Goal: Task Accomplishment & Management: Use online tool/utility

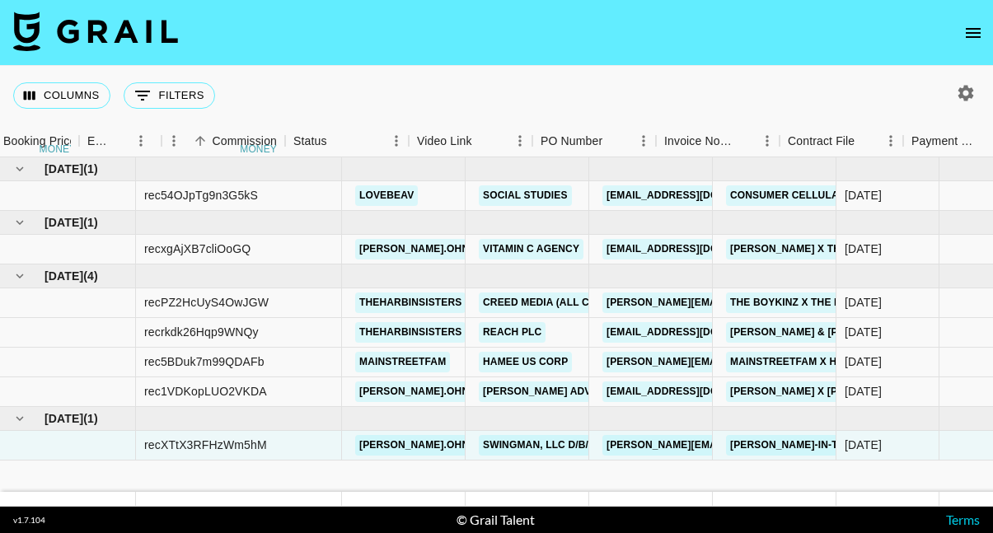
scroll to position [0, 1190]
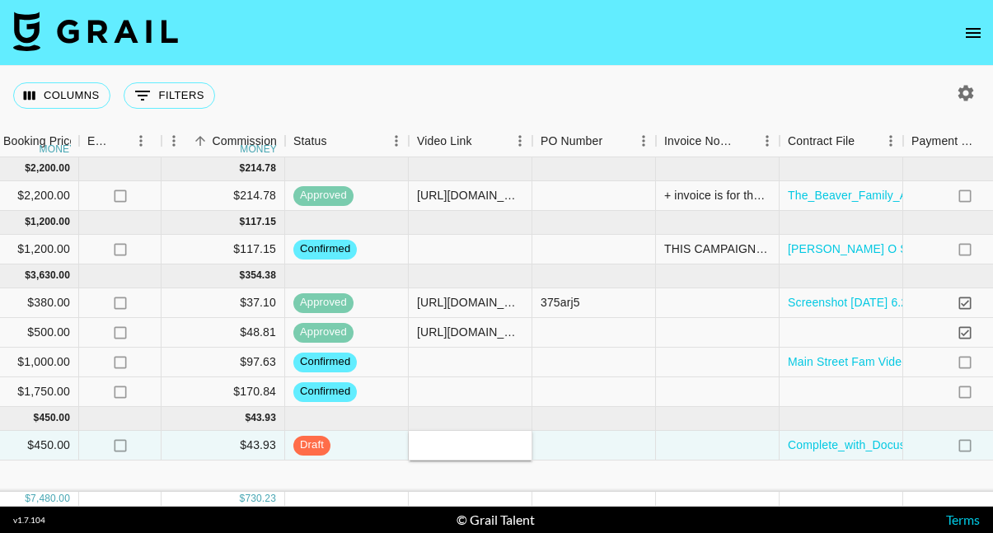
type input "https://www.tiktok.com/@olivia.ohno/video/7557165168422161719?is_from_webapp=1&…"
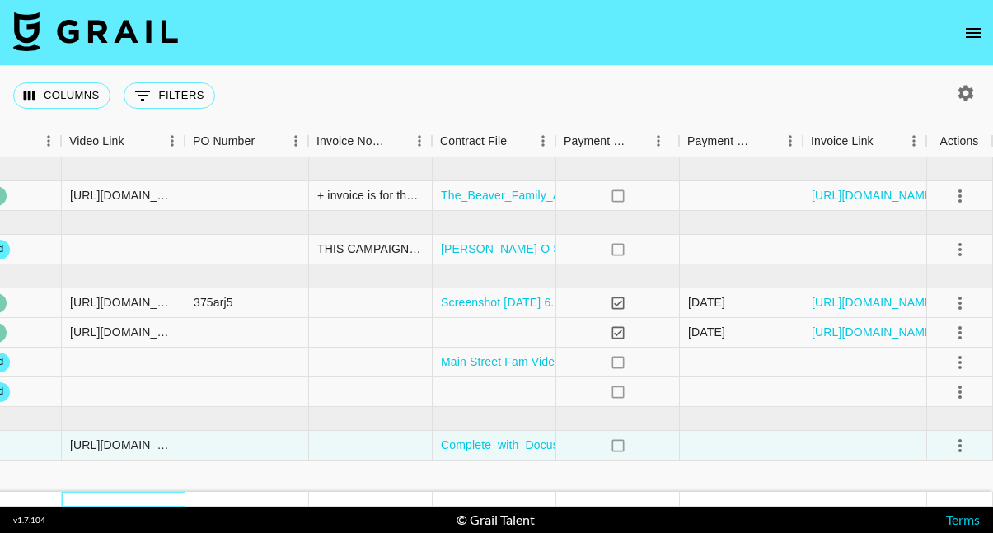
scroll to position [0, 1537]
click at [959, 443] on icon "select merge strategy" at bounding box center [960, 446] width 20 height 20
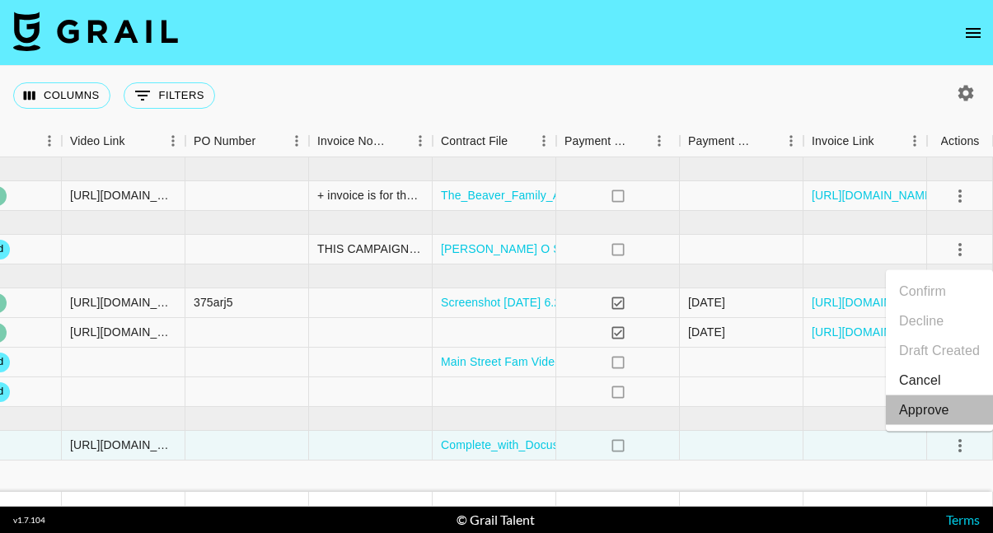
click at [923, 414] on div "Approve" at bounding box center [924, 410] width 50 height 20
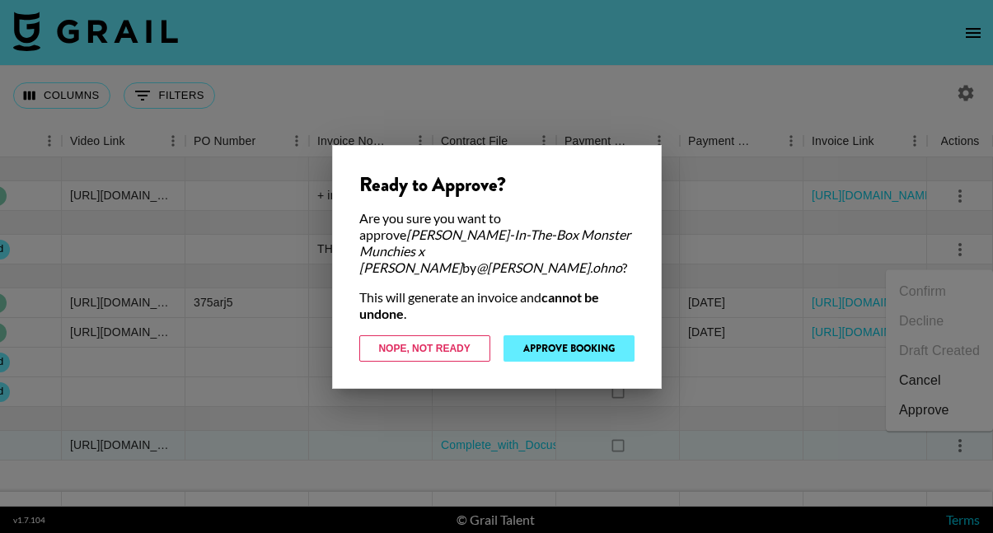
click at [578, 343] on button "Approve Booking" at bounding box center [568, 348] width 131 height 26
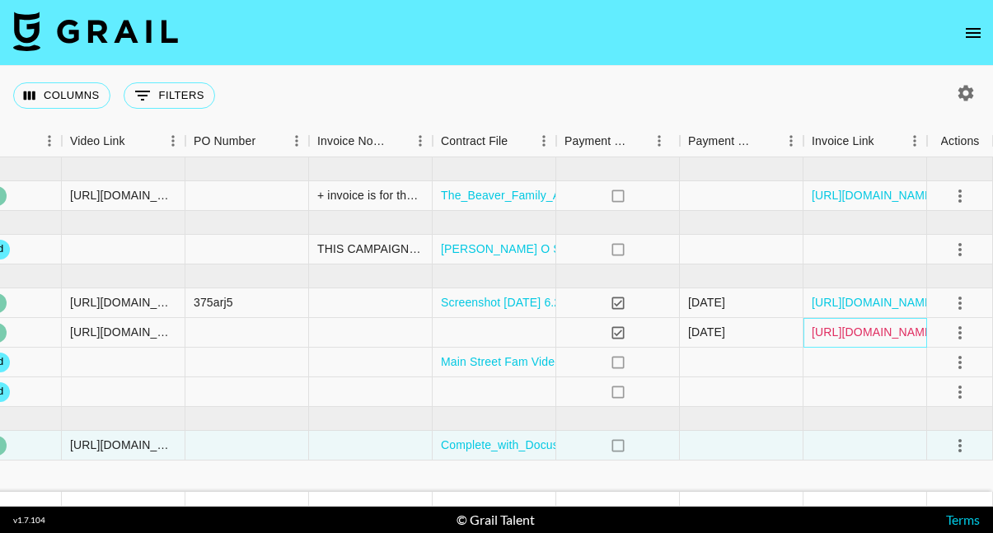
click at [887, 331] on link "https://in.xero.com/L0yGXI8TYB1pVAq4kyl2J9d2HImcHQ9wIX3NsSDt" at bounding box center [874, 332] width 124 height 16
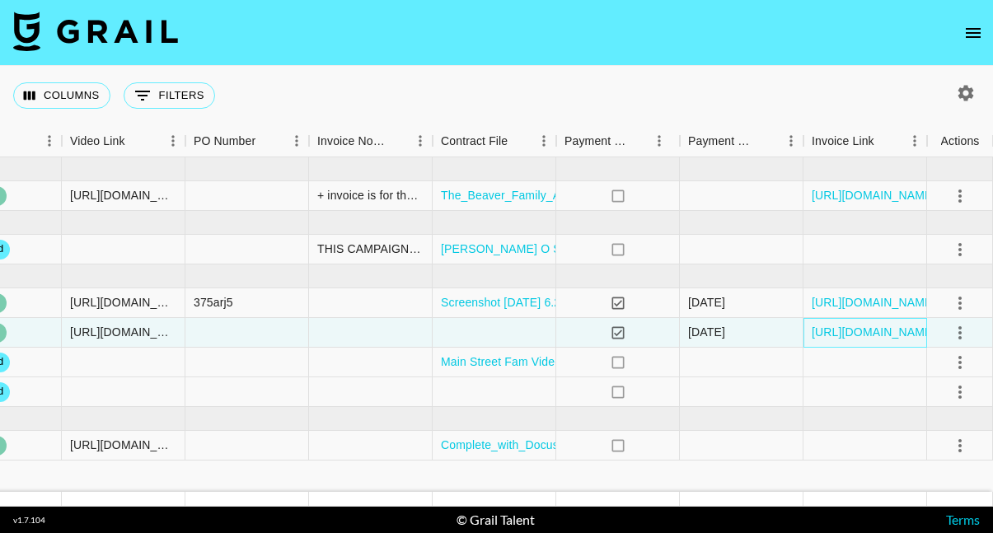
scroll to position [0, 0]
click at [270, 358] on div at bounding box center [247, 363] width 124 height 30
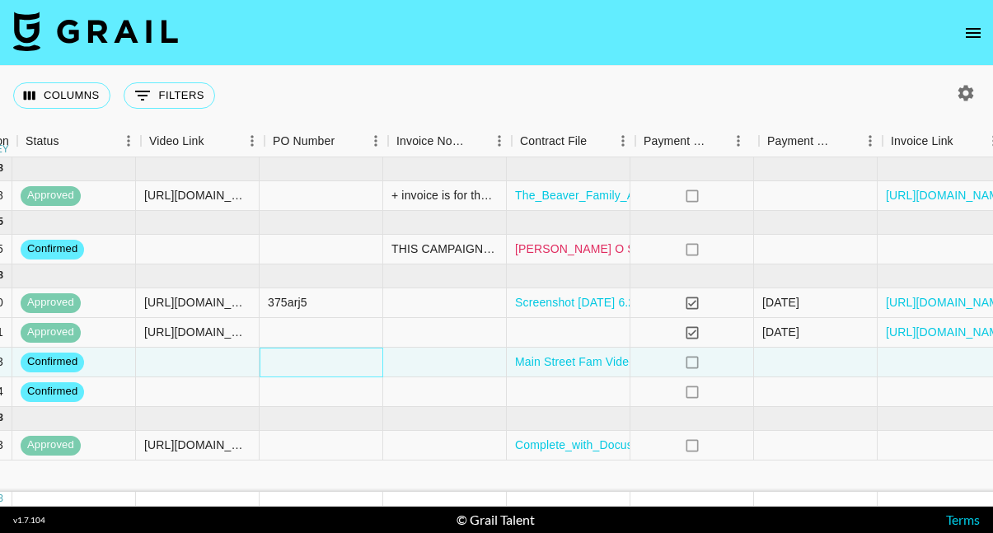
scroll to position [0, 1466]
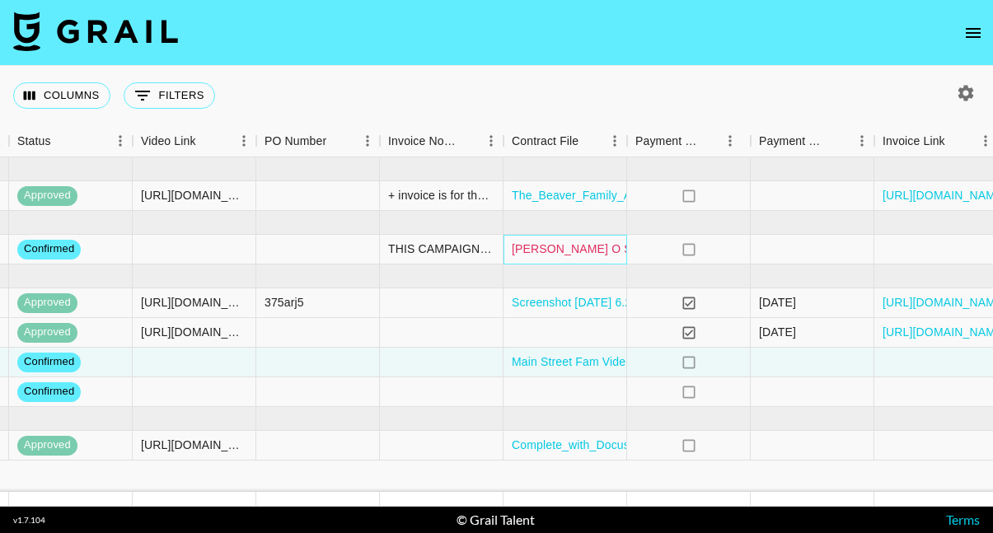
click at [573, 250] on link "Olivia O Sept Agreement Thrive Market Campaign.pdf" at bounding box center [686, 249] width 349 height 16
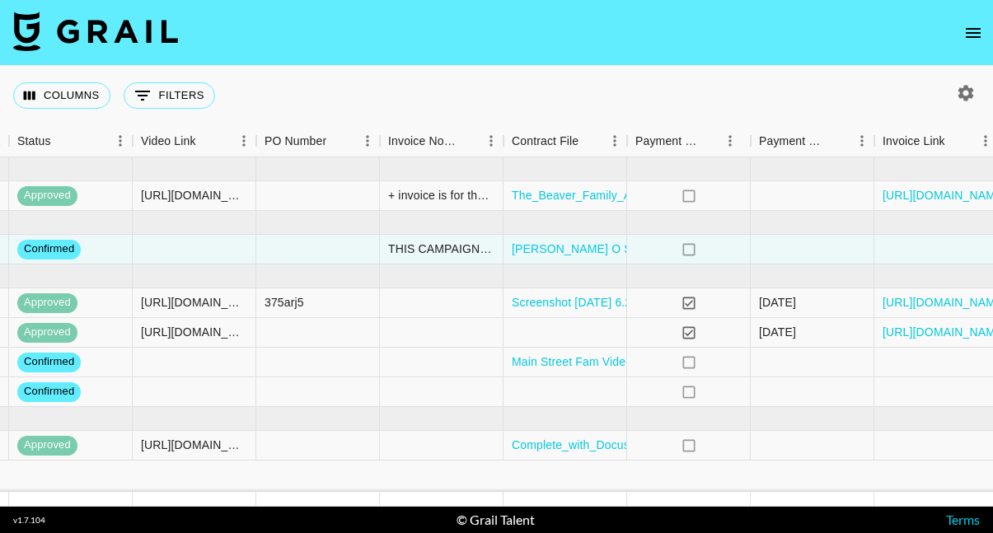
click at [965, 88] on icon "button" at bounding box center [966, 93] width 16 height 16
select select "Jul '25"
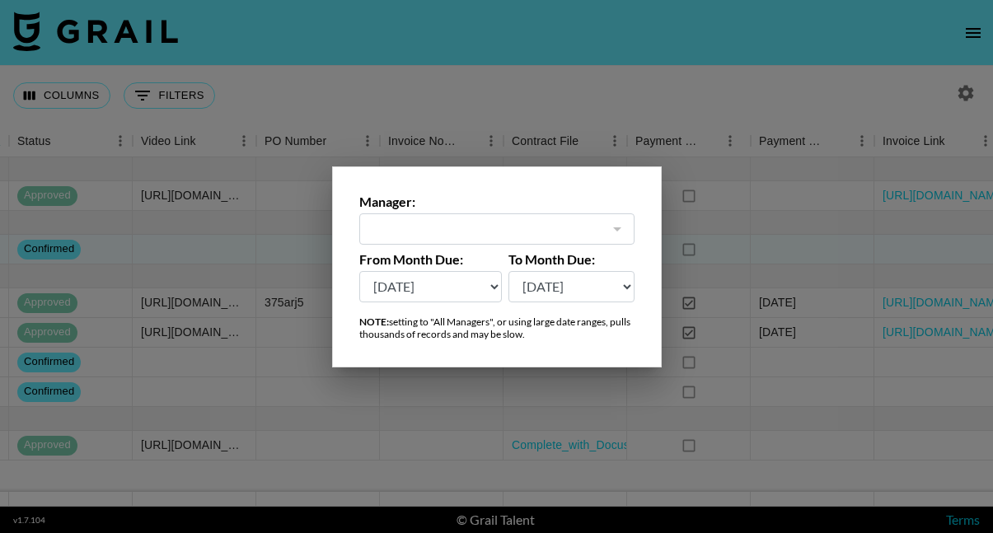
type input "carly@grail-talent.com"
select select "Oct '24"
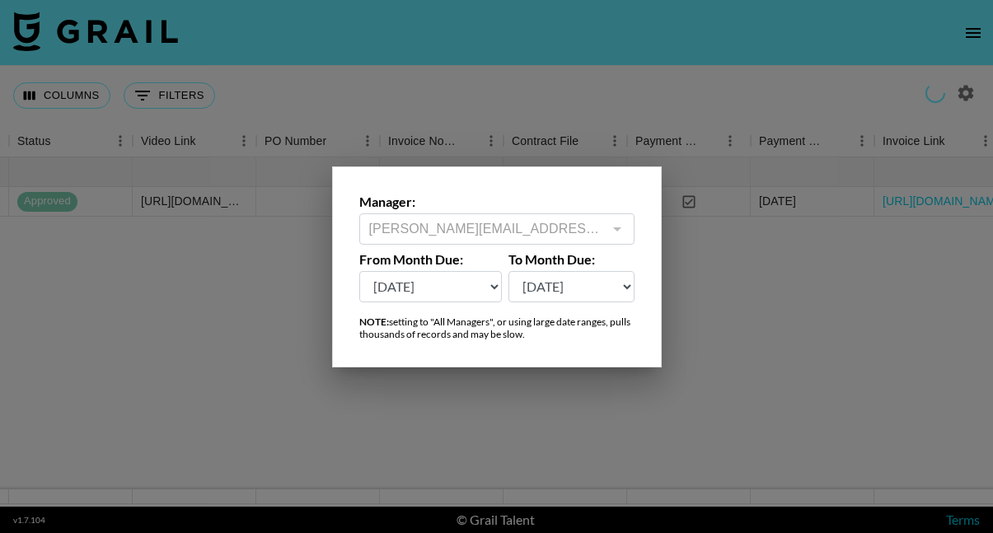
click at [550, 54] on div at bounding box center [496, 266] width 993 height 533
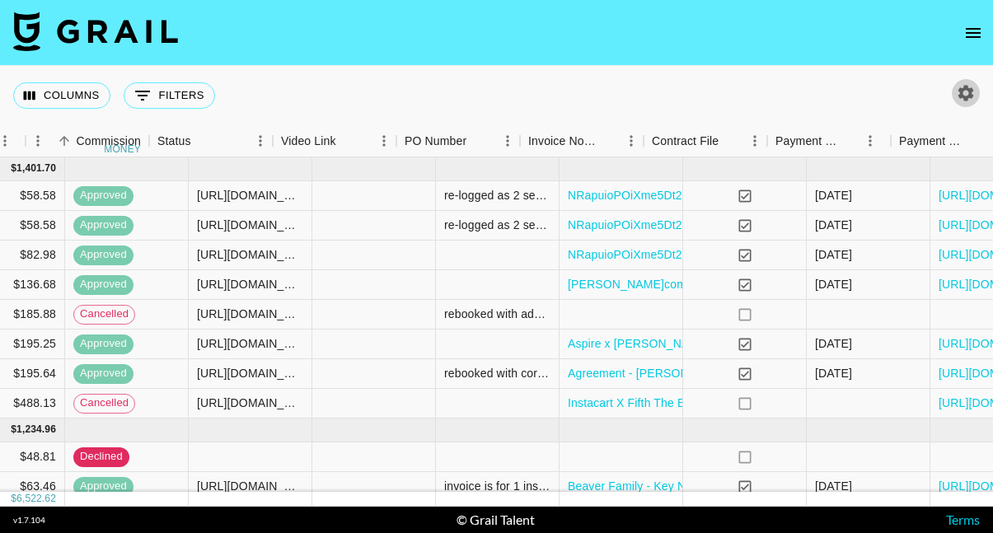
scroll to position [0, 1454]
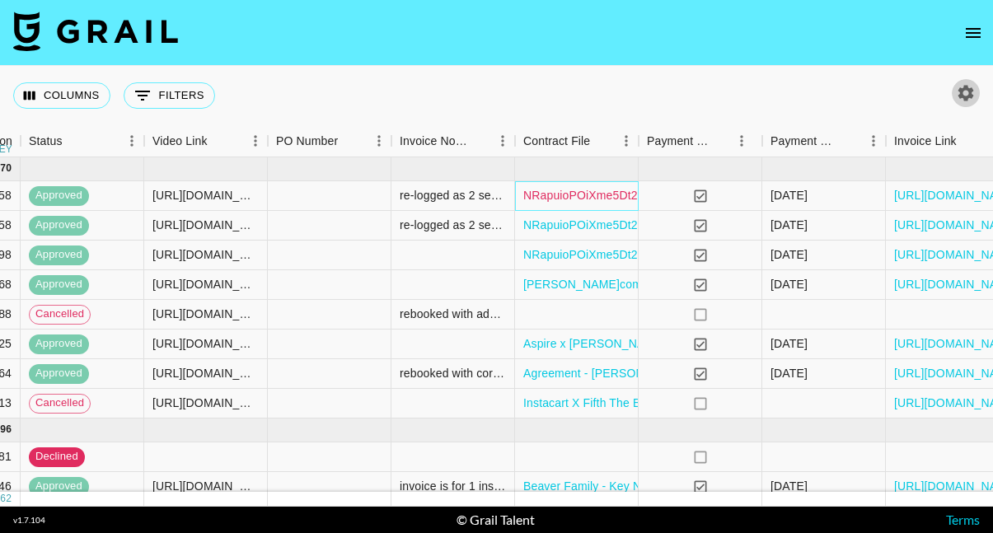
click at [559, 196] on link "NRapuioPOiXme5Dt2cfmJ3Su1Nr11726757278276Complete_with_Docusign_OLIVIAOHNO_X_BL…" at bounding box center [812, 195] width 579 height 16
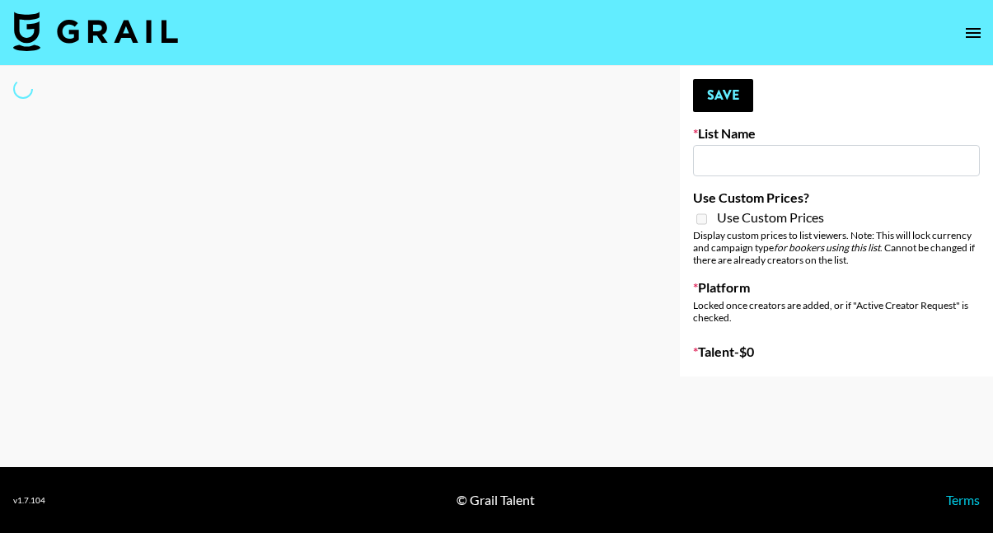
select select "Song"
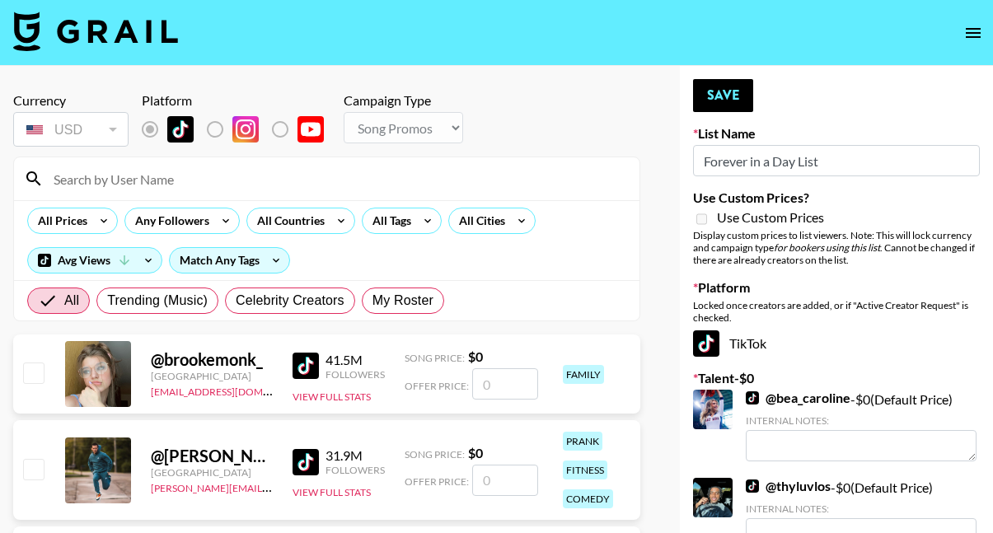
type input "Forever in a Day List"
click at [397, 306] on span "My Roster" at bounding box center [402, 301] width 61 height 20
click at [372, 301] on input "My Roster" at bounding box center [372, 301] width 0 height 0
radio input "true"
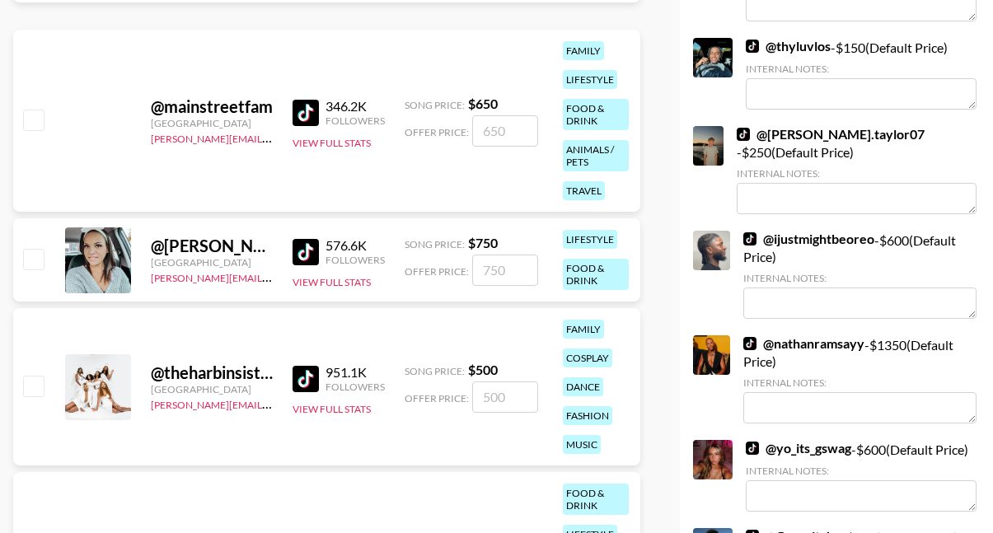
scroll to position [447, 0]
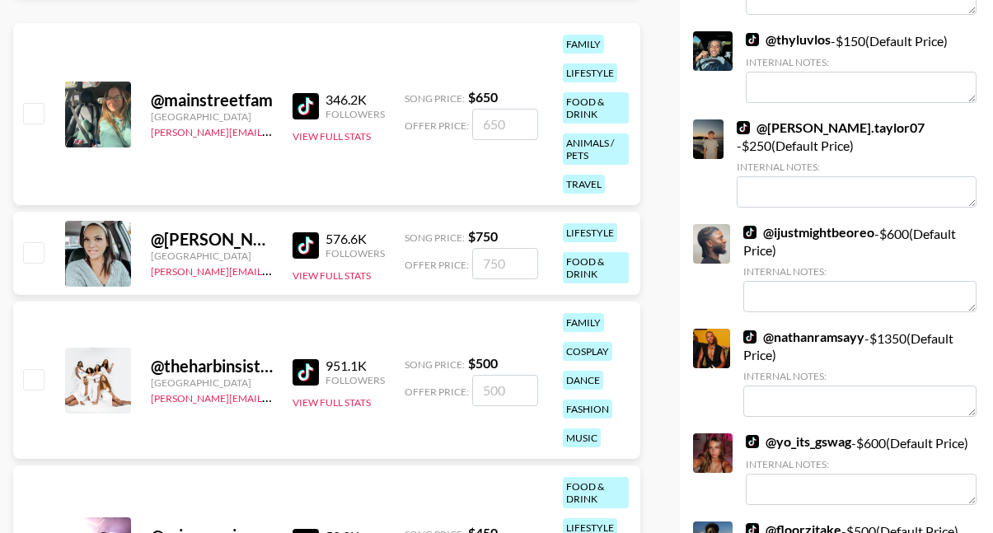
click at [35, 381] on input "checkbox" at bounding box center [33, 379] width 20 height 20
checkbox input "true"
type input "500"
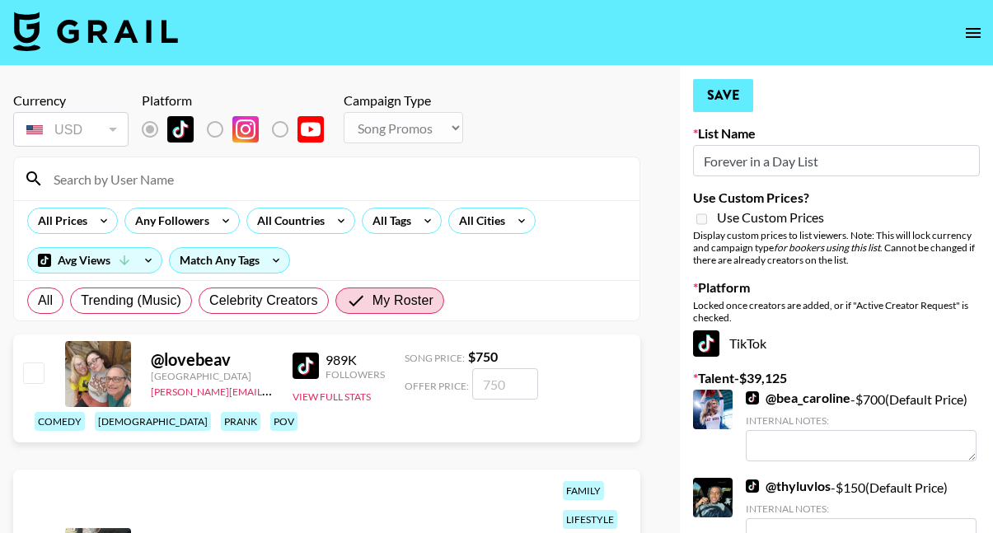
scroll to position [0, 0]
click at [721, 101] on button "Save" at bounding box center [723, 95] width 60 height 33
radio input "true"
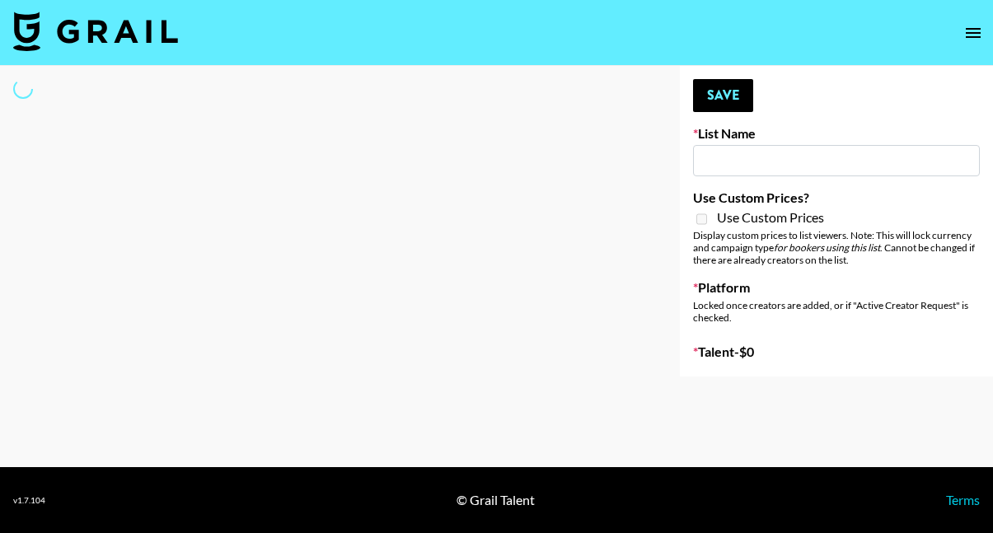
select select "Song"
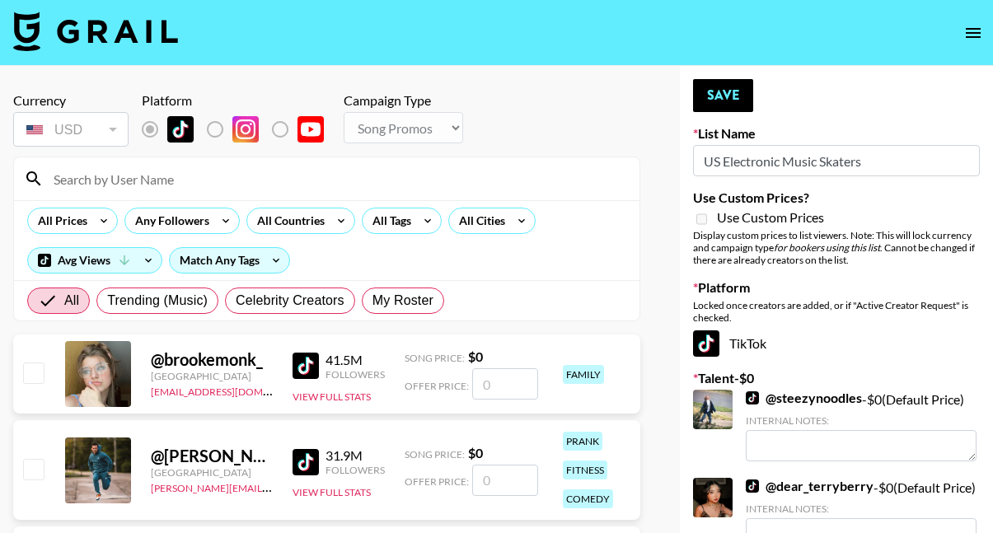
type input "US Electronic Music Skaters"
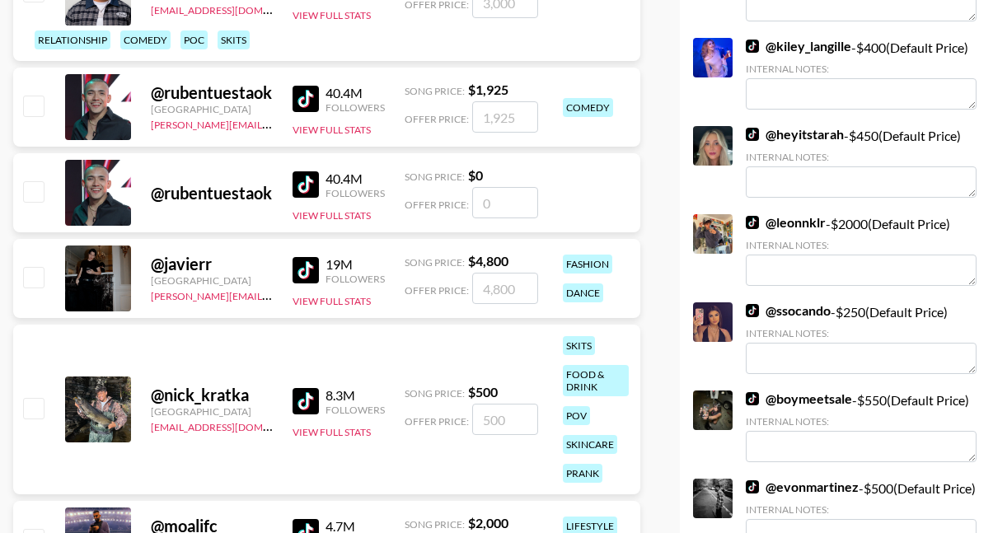
scroll to position [1374, 0]
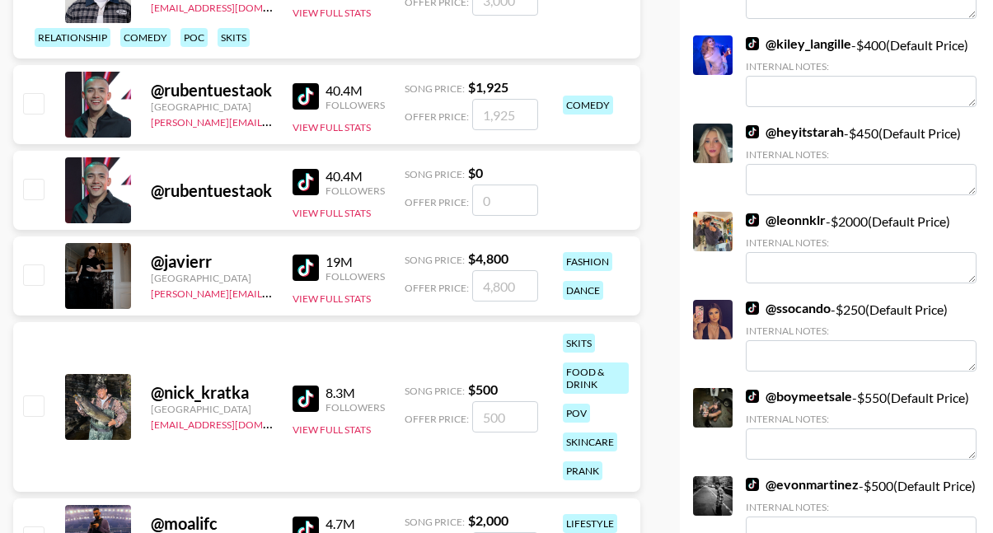
click at [789, 140] on link "@ heyitstarah" at bounding box center [795, 132] width 98 height 16
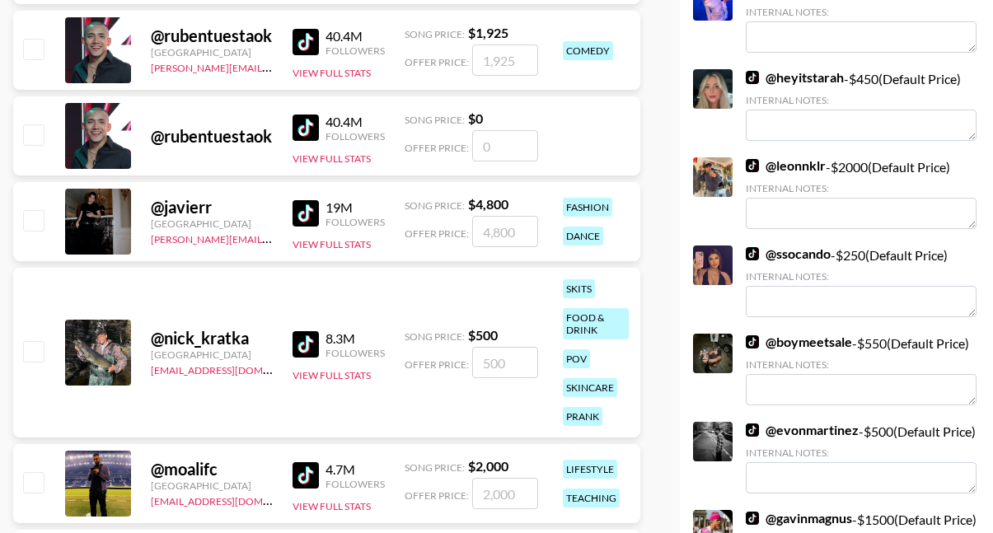
scroll to position [1429, 0]
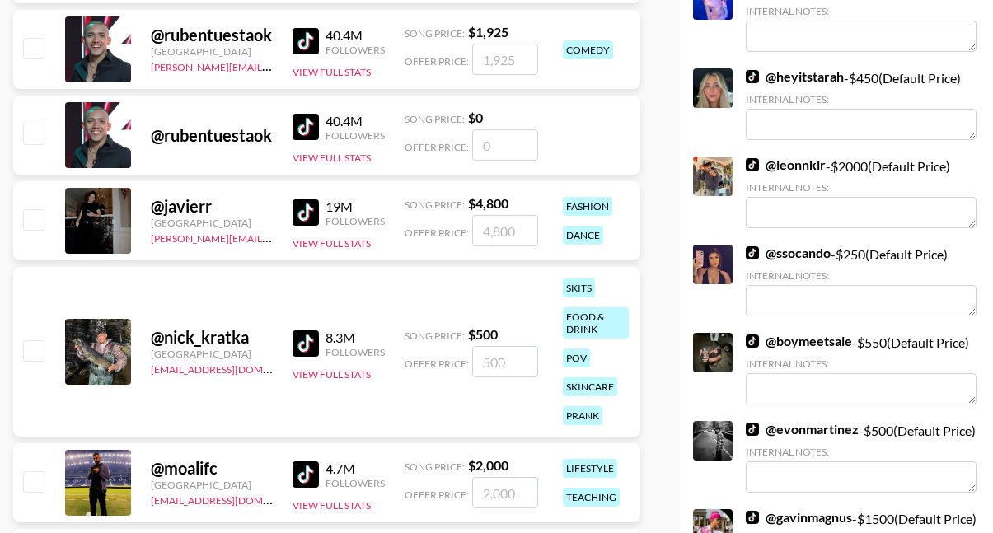
click at [793, 261] on link "@ ssocando" at bounding box center [788, 253] width 85 height 16
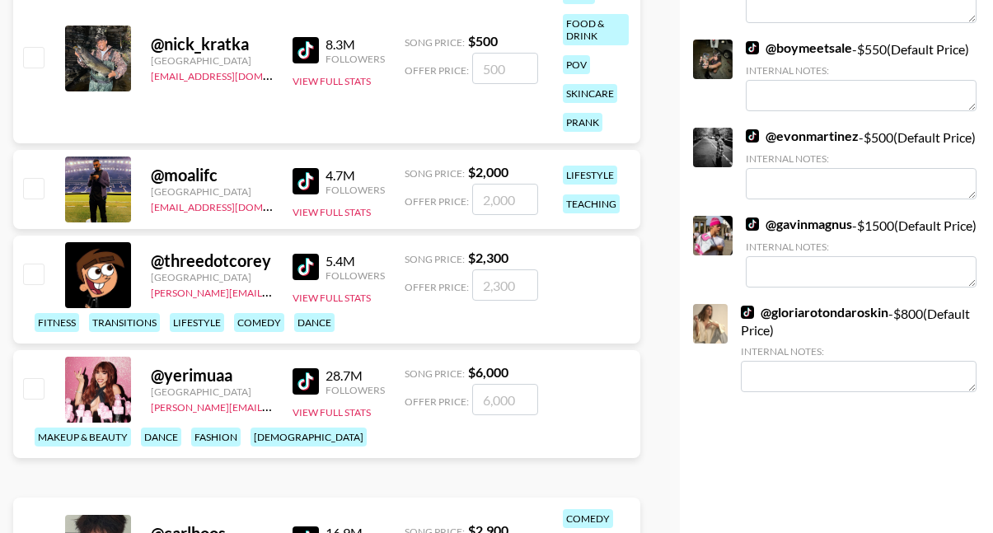
scroll to position [1164, 0]
